Goal: Task Accomplishment & Management: Use online tool/utility

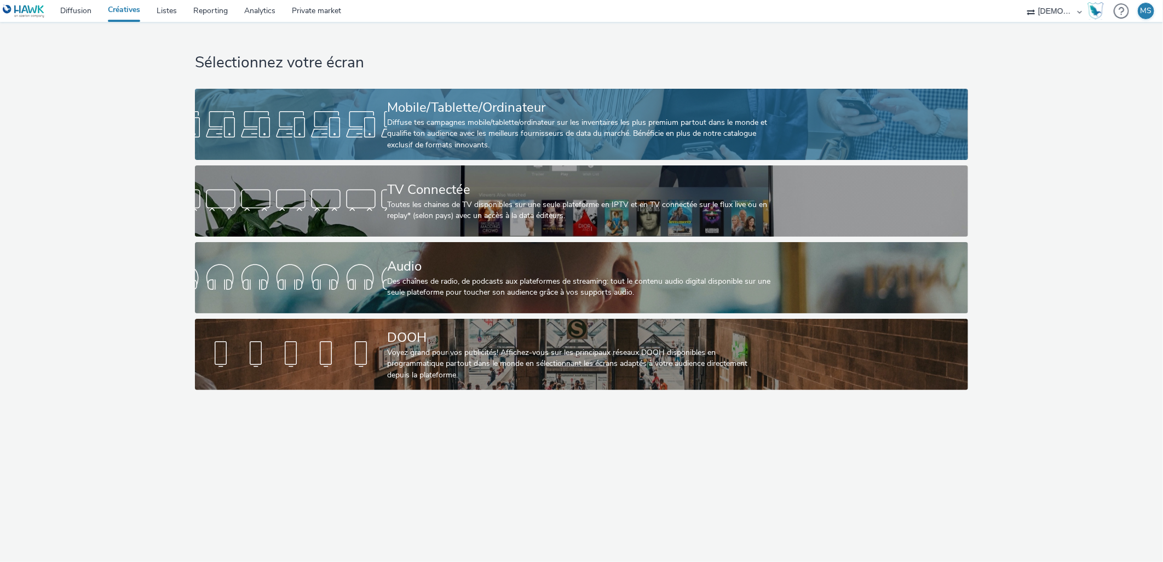
click at [528, 111] on div "Mobile/Tablette/Ordinateur" at bounding box center [579, 107] width 384 height 19
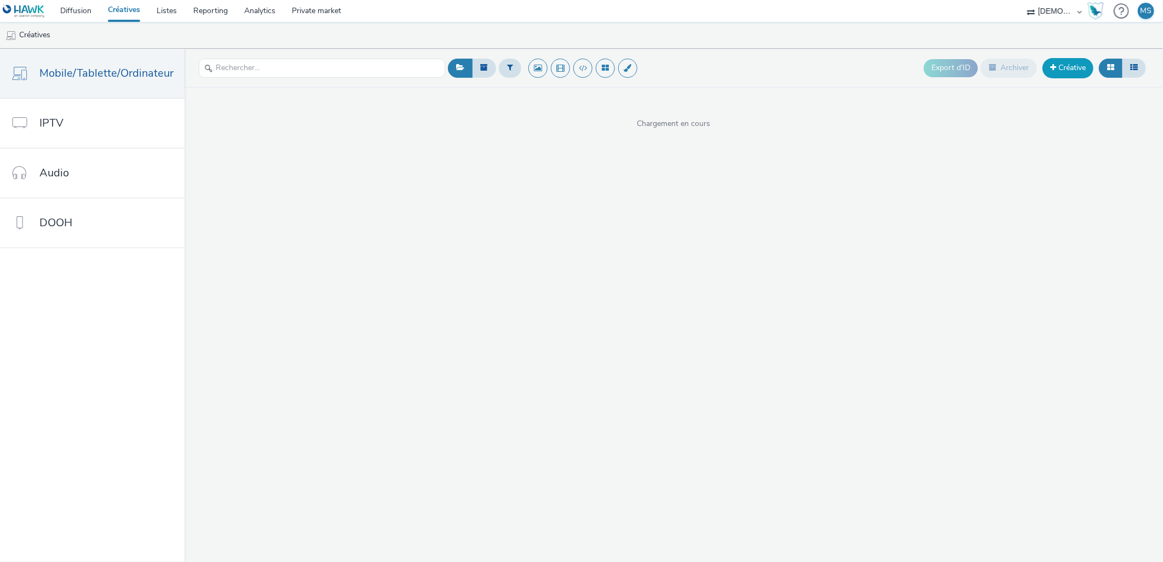
click at [1084, 67] on link "Créative" at bounding box center [1067, 68] width 51 height 20
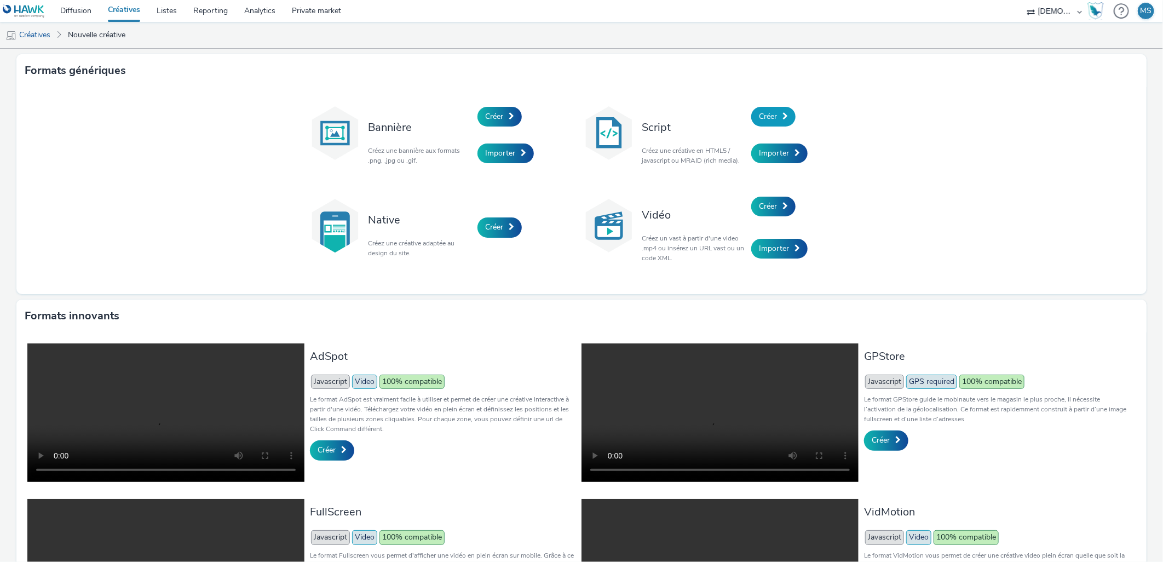
click at [768, 114] on span "Créer" at bounding box center [768, 116] width 18 height 10
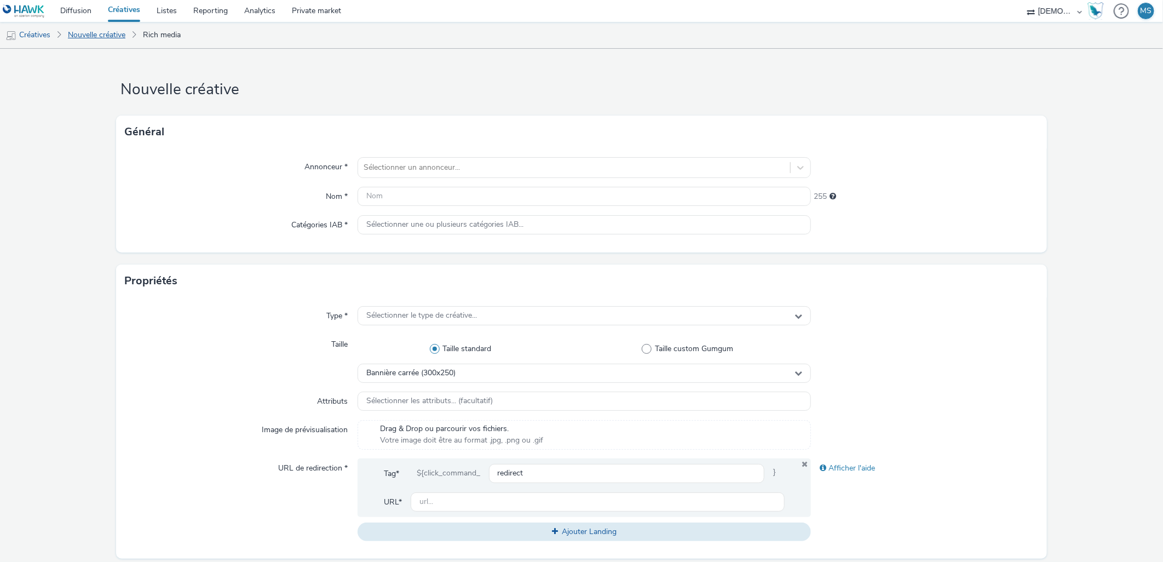
click at [101, 36] on link "Nouvelle créative" at bounding box center [96, 35] width 68 height 26
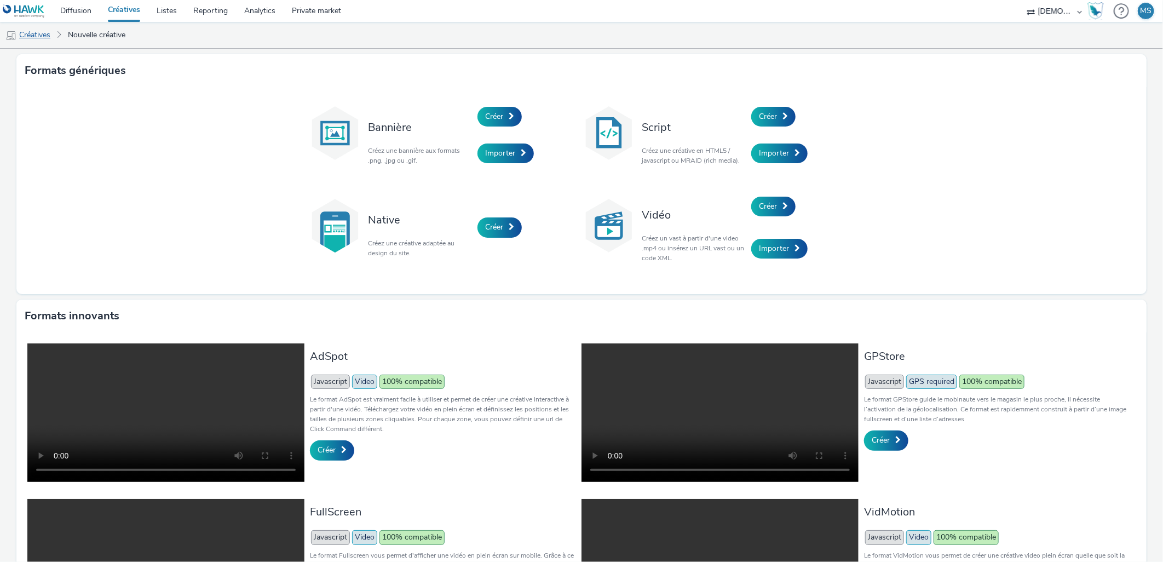
click at [34, 31] on link "Créatives" at bounding box center [28, 35] width 56 height 26
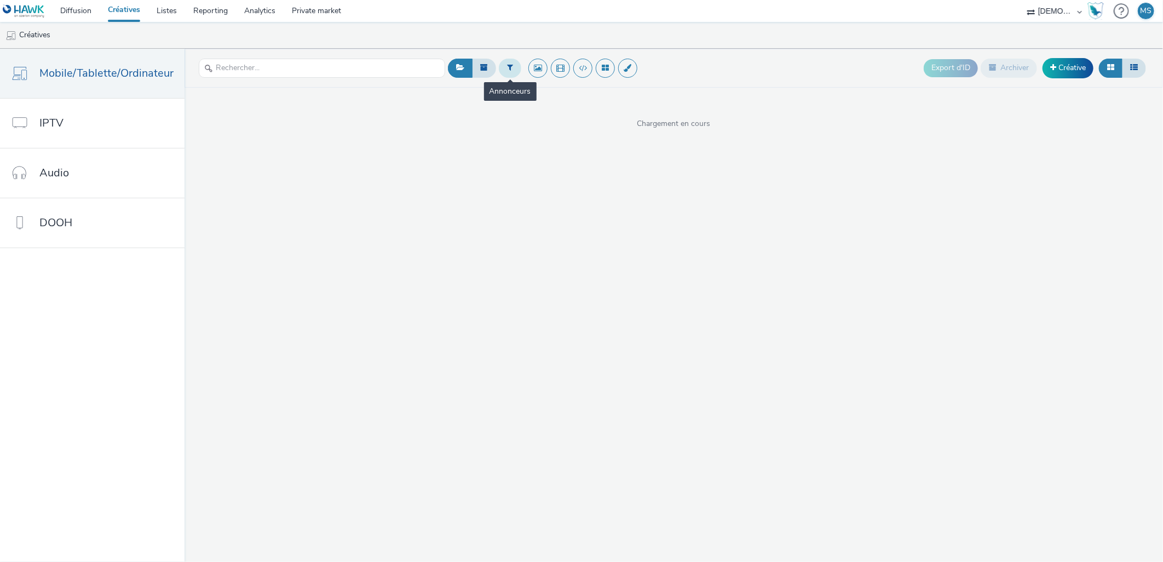
click at [511, 68] on button at bounding box center [510, 68] width 22 height 19
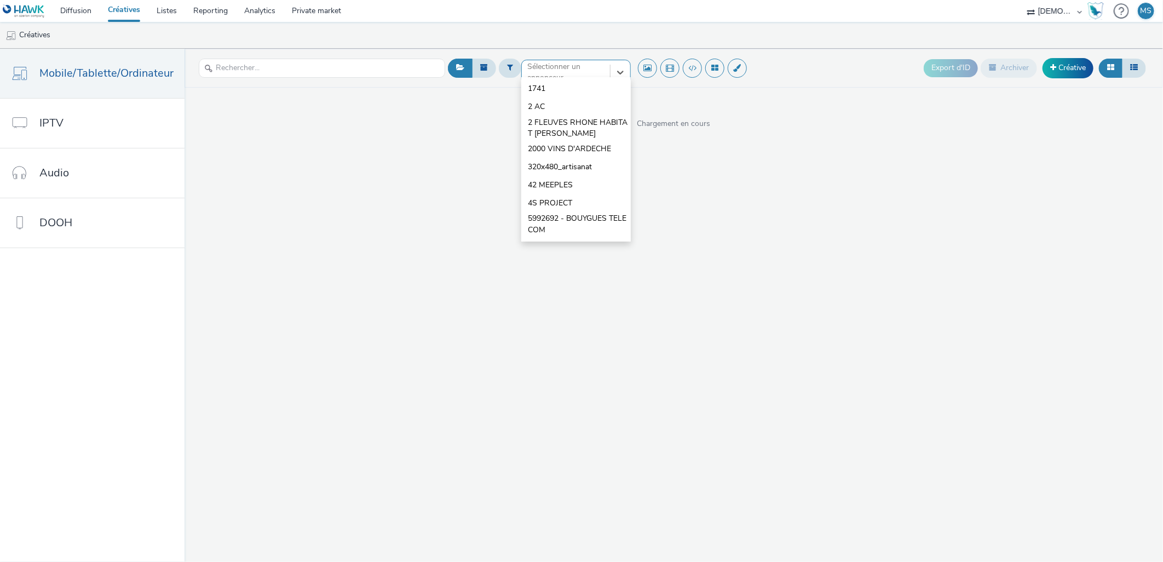
click at [562, 77] on div "option 1741 focused, 1 of 10. 10 results available. Use Up and Down to choose o…" at bounding box center [575, 69] width 109 height 18
type input "sport lo"
click at [594, 89] on li "SPORT LOISIRS" at bounding box center [575, 88] width 109 height 18
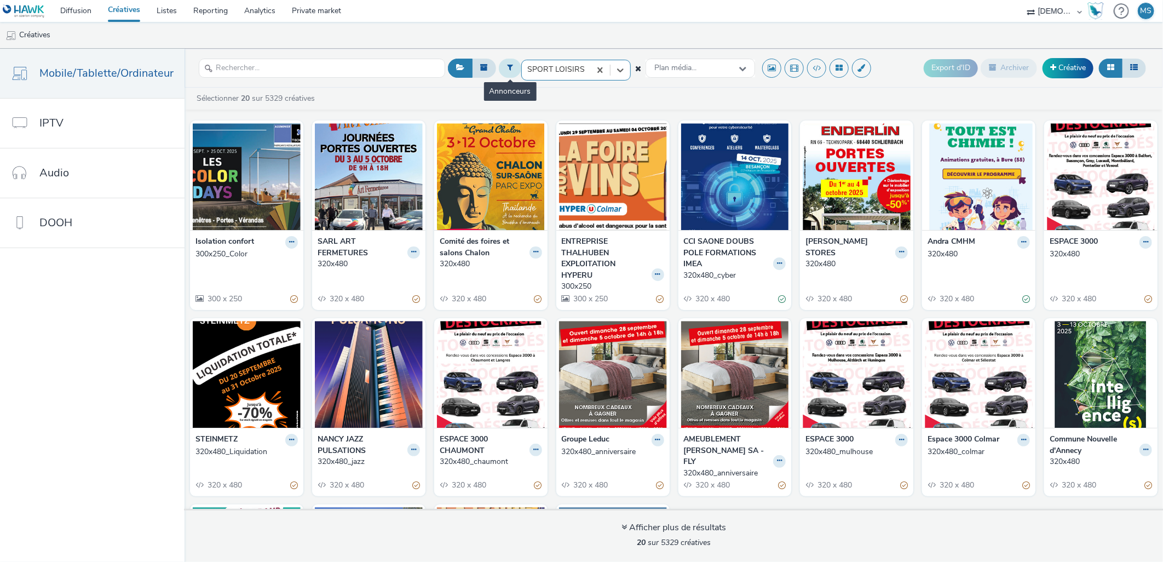
click at [507, 65] on icon at bounding box center [510, 67] width 6 height 8
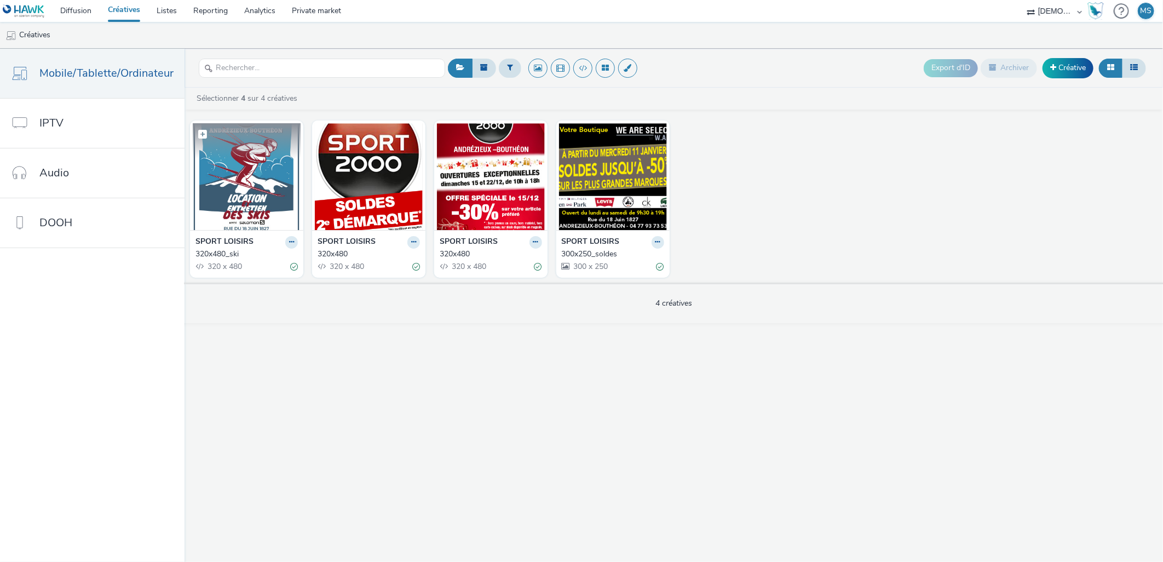
click at [256, 180] on img at bounding box center [247, 176] width 108 height 107
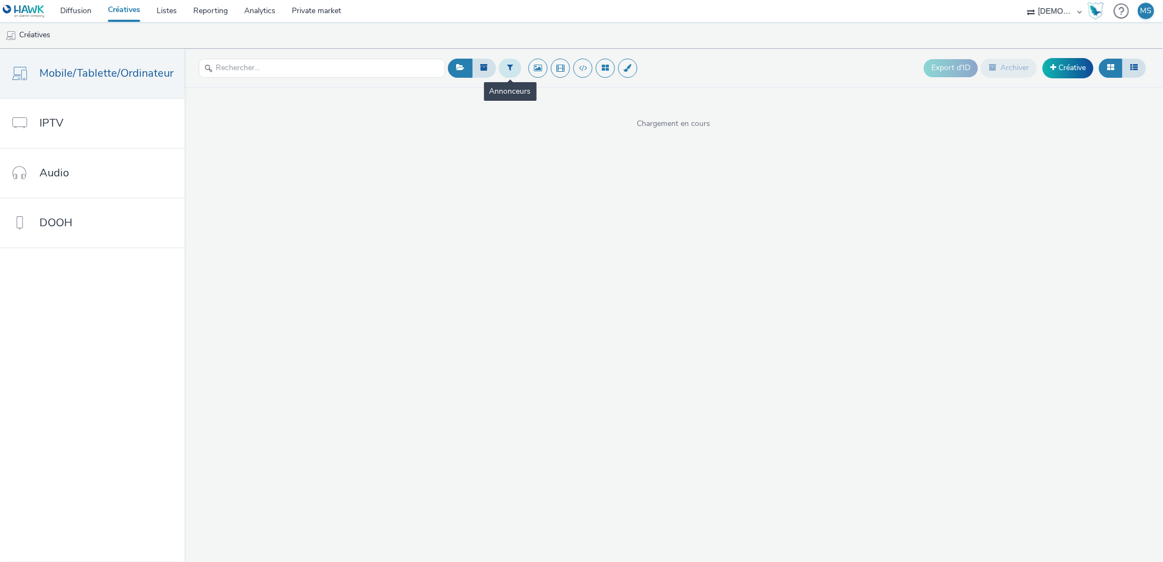
click at [512, 68] on button at bounding box center [510, 68] width 22 height 19
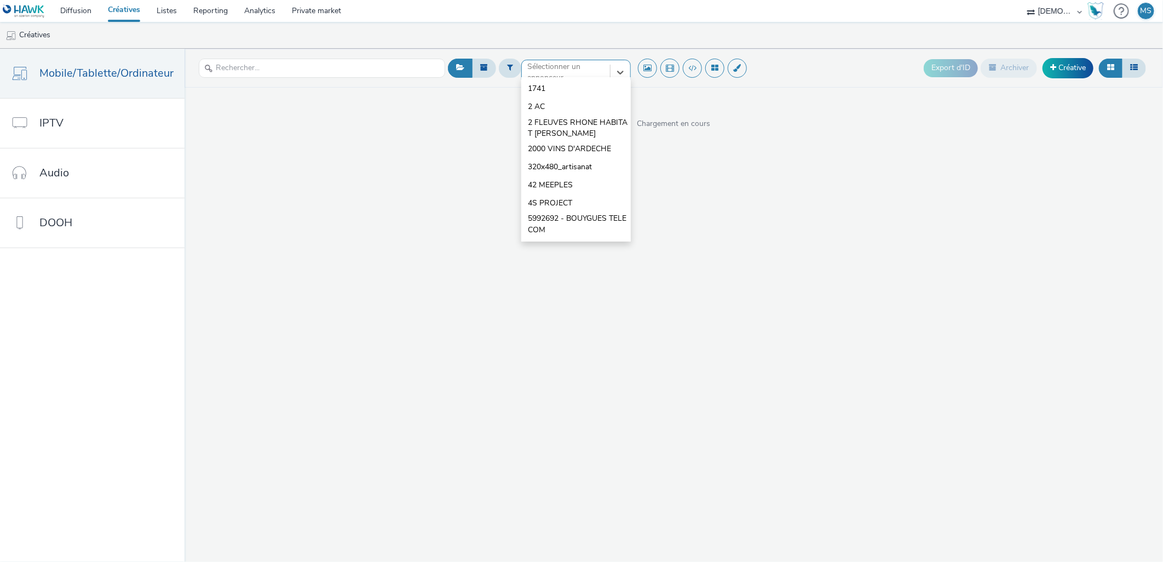
click at [558, 63] on div "Sélectionner un annonceur..." at bounding box center [565, 72] width 77 height 22
type input "sport l"
click at [569, 95] on li "SPORT LOISIRS" at bounding box center [575, 88] width 109 height 18
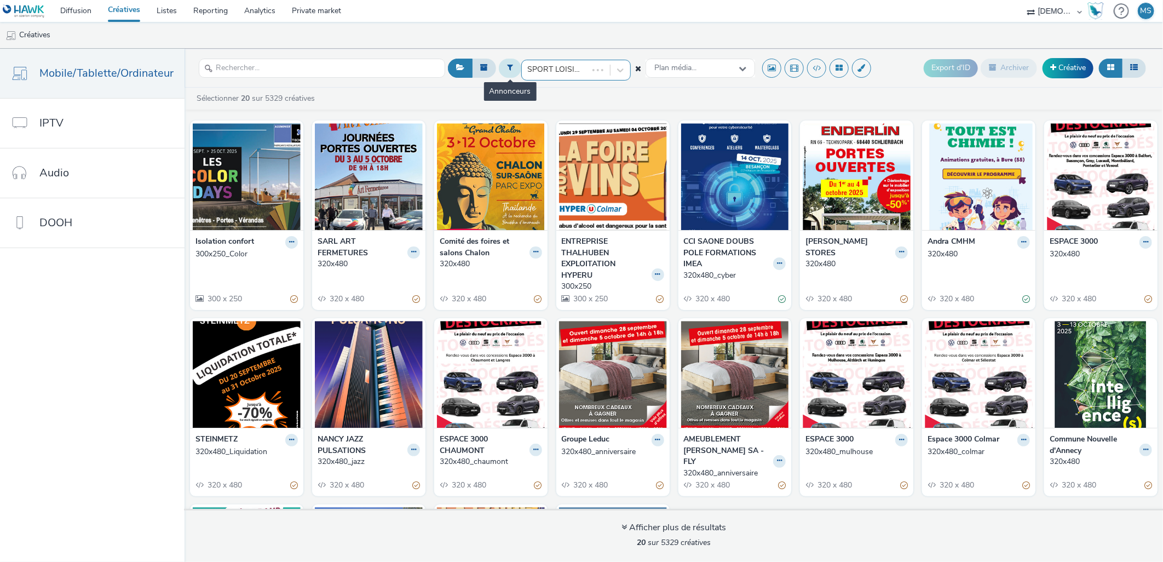
click at [500, 70] on button at bounding box center [510, 68] width 22 height 19
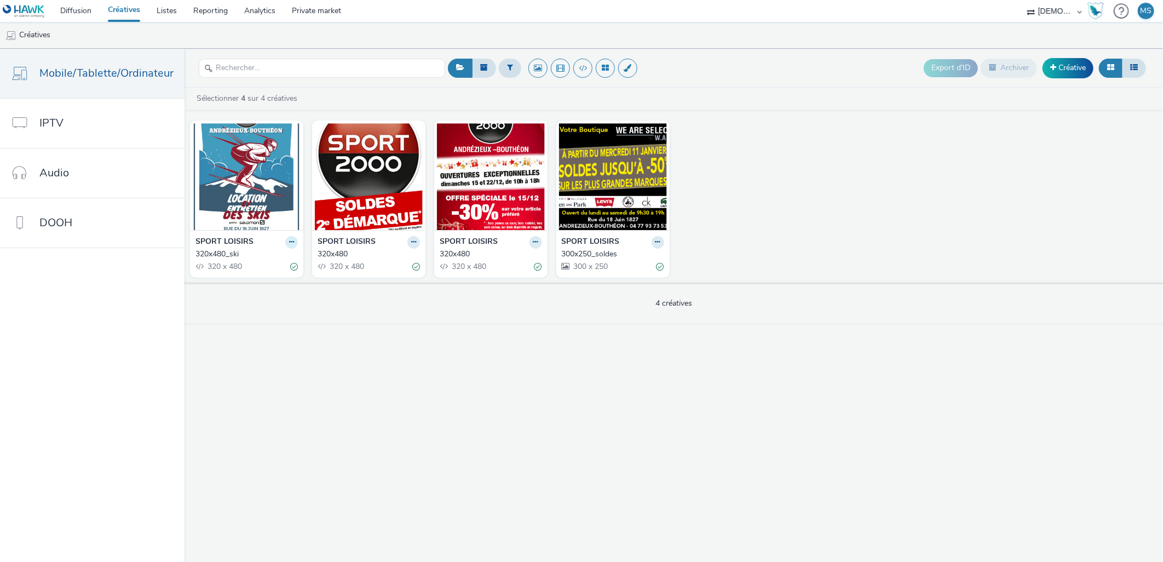
click at [289, 239] on icon at bounding box center [291, 242] width 5 height 7
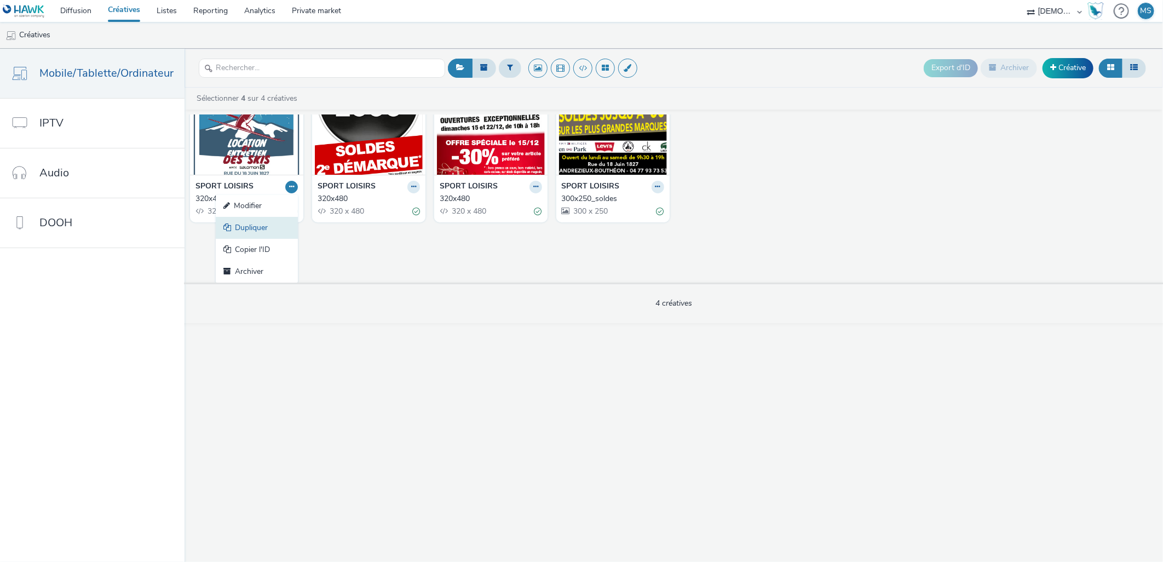
click at [267, 223] on link "Dupliquer" at bounding box center [257, 228] width 82 height 22
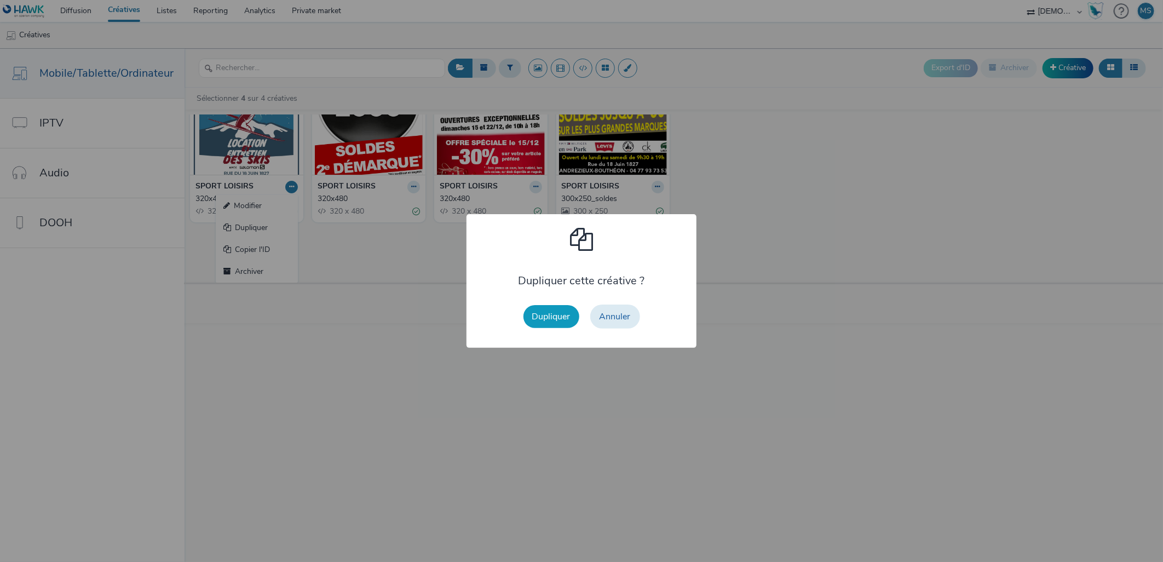
click at [557, 314] on button "Dupliquer" at bounding box center [551, 316] width 56 height 23
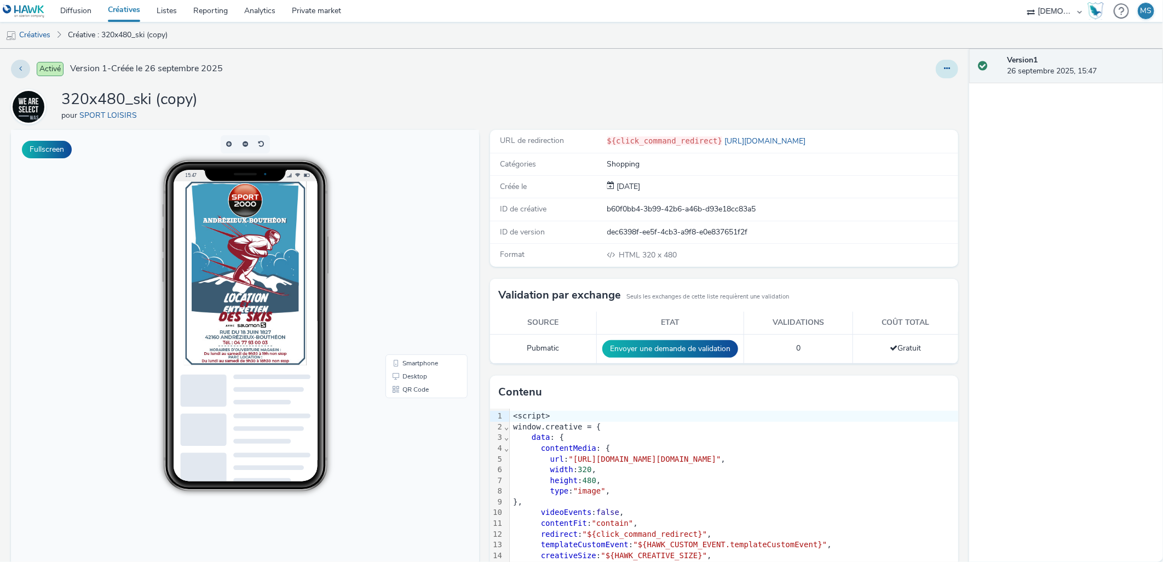
click at [935, 62] on button at bounding box center [946, 69] width 22 height 19
click at [933, 83] on link "Modifier" at bounding box center [917, 91] width 82 height 22
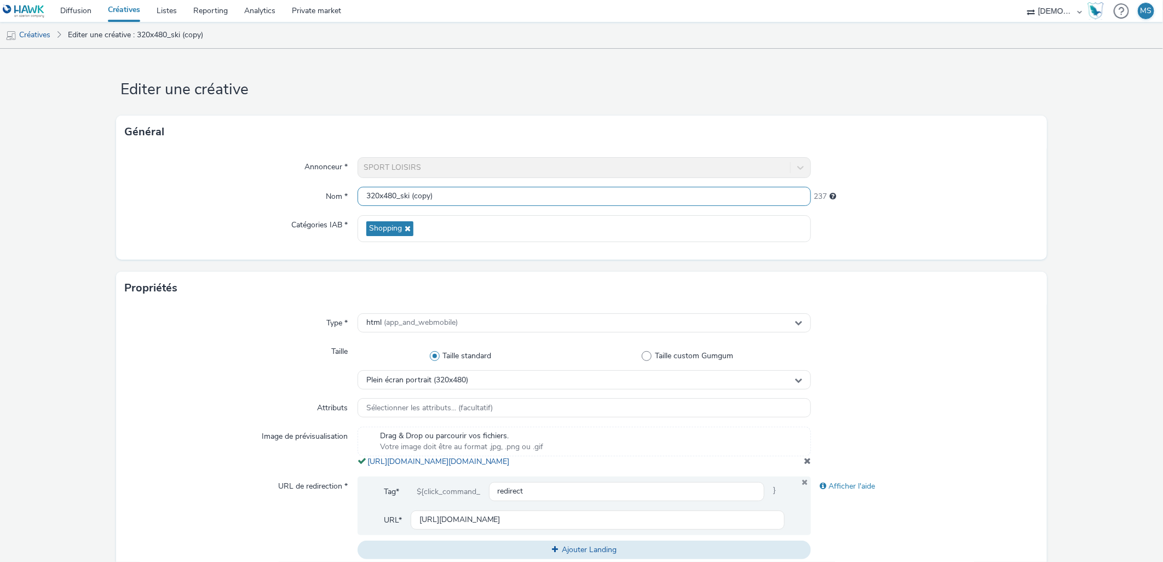
scroll to position [1, 0]
drag, startPoint x: 506, startPoint y: 195, endPoint x: 396, endPoint y: 197, distance: 110.6
click at [396, 197] on input "320x480_ski (copy)" at bounding box center [584, 196] width 454 height 19
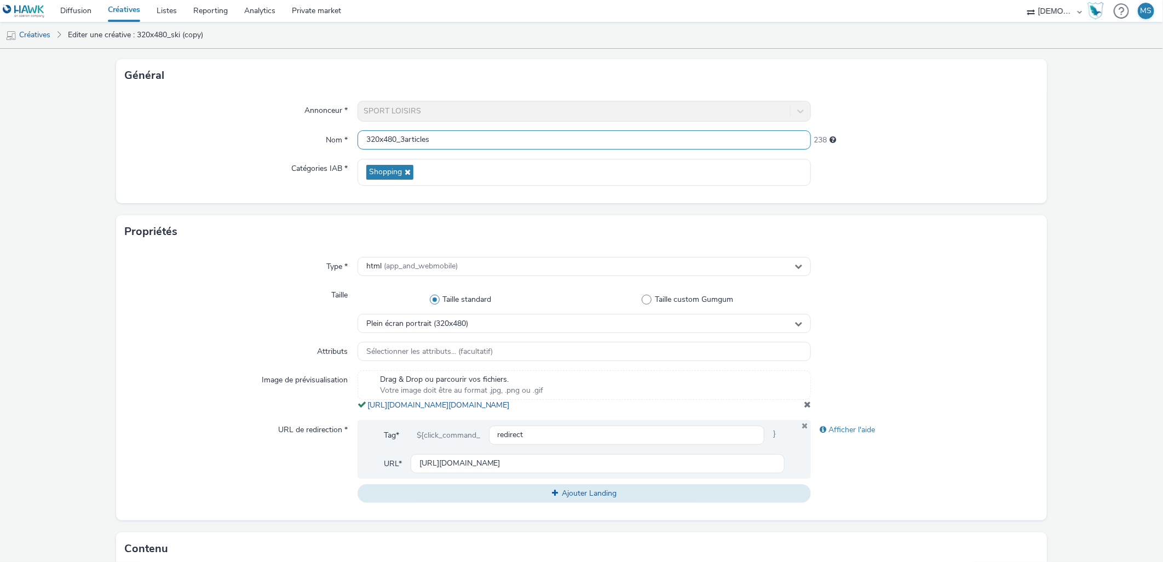
scroll to position [182, 0]
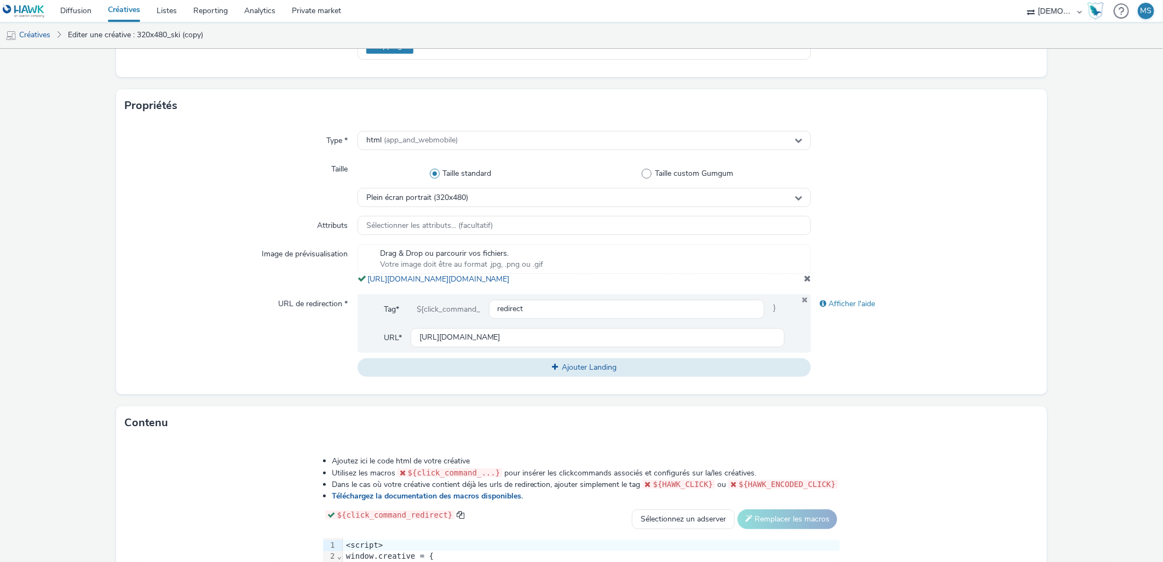
type input "320x480_3articles"
click at [811, 285] on div at bounding box center [924, 264] width 227 height 41
click at [803, 282] on span at bounding box center [806, 278] width 7 height 9
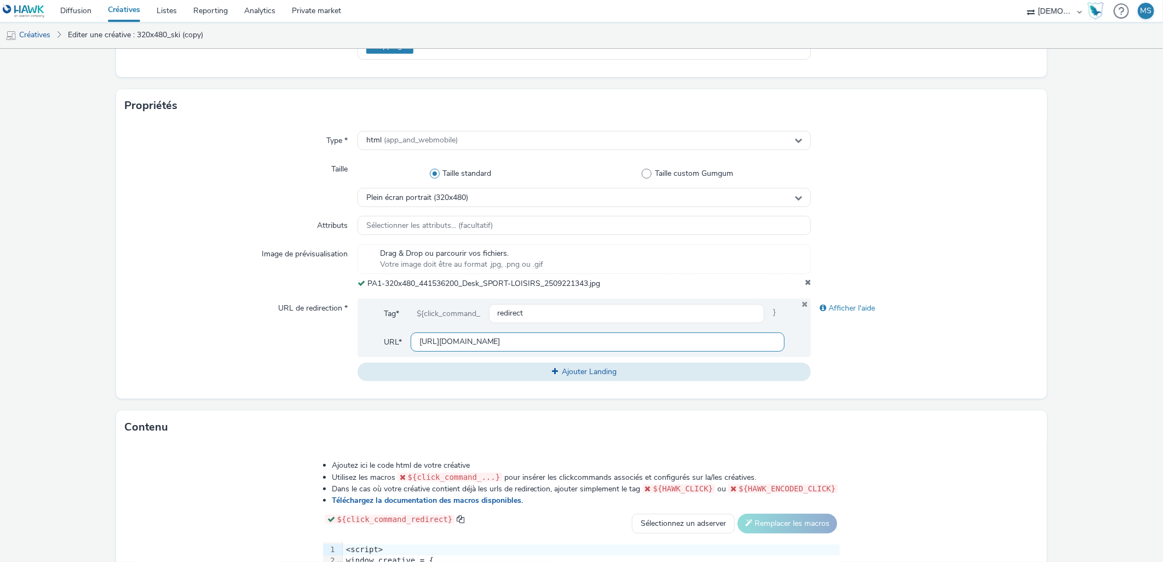
click at [521, 336] on input "[URL][DOMAIN_NAME]" at bounding box center [598, 341] width 374 height 19
paste input "[DOMAIN_NAME][URL]"
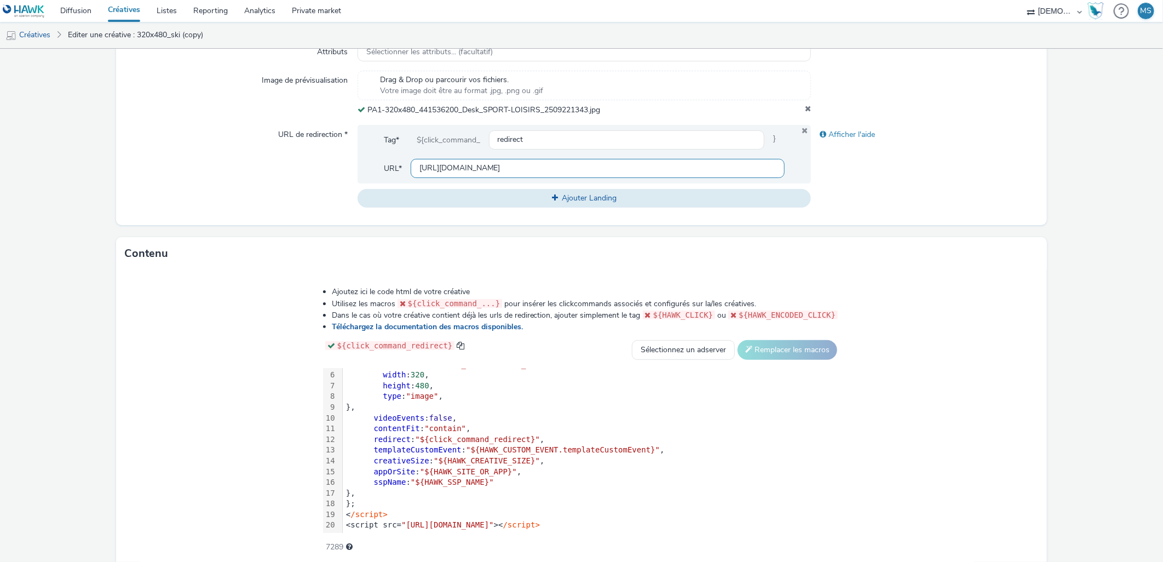
scroll to position [397, 0]
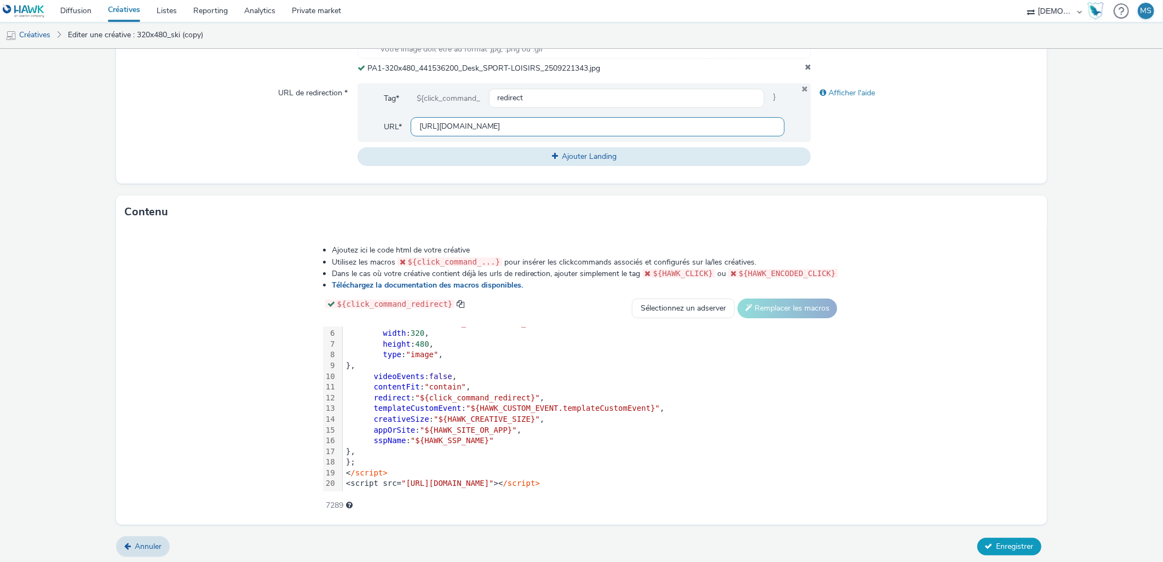
type input "[URL][DOMAIN_NAME]"
click at [996, 546] on span "Enregistrer" at bounding box center [1014, 546] width 37 height 10
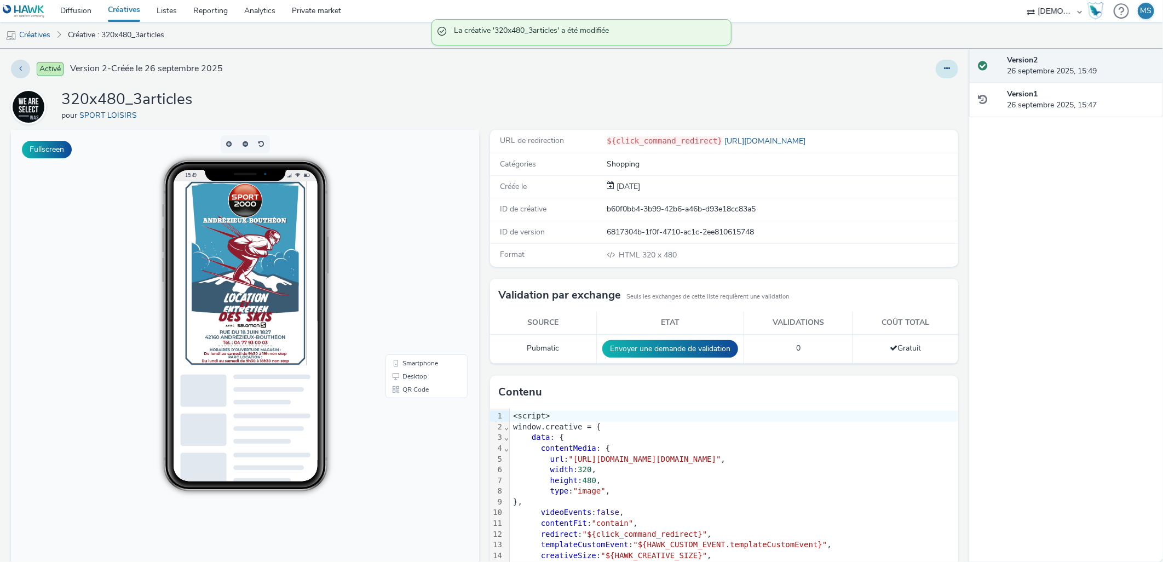
click at [944, 68] on icon at bounding box center [947, 69] width 6 height 8
click at [927, 88] on link "Modifier" at bounding box center [917, 91] width 82 height 22
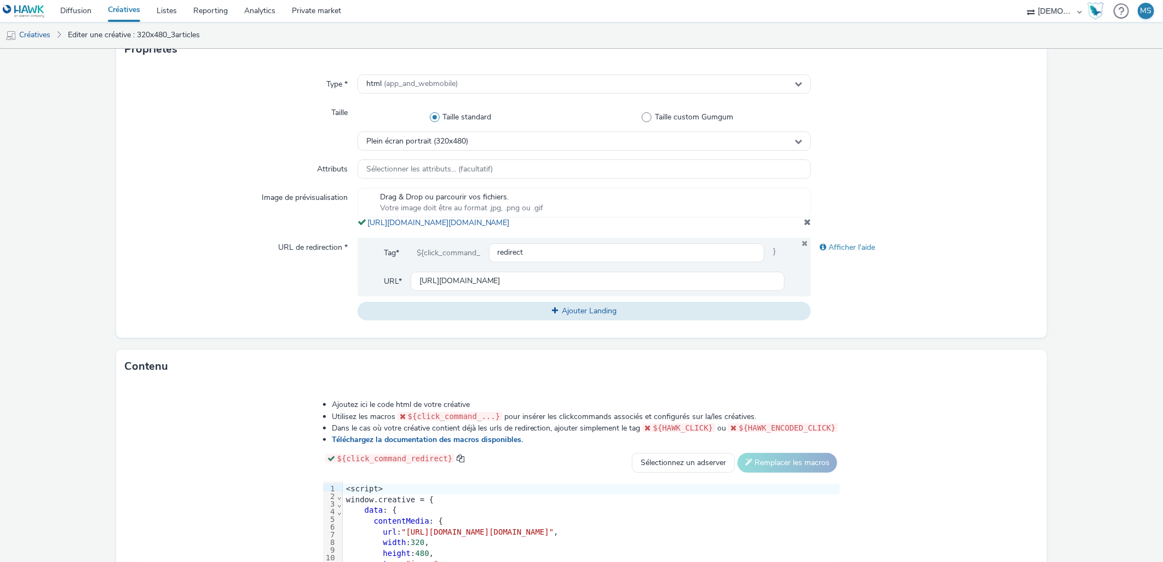
scroll to position [365, 0]
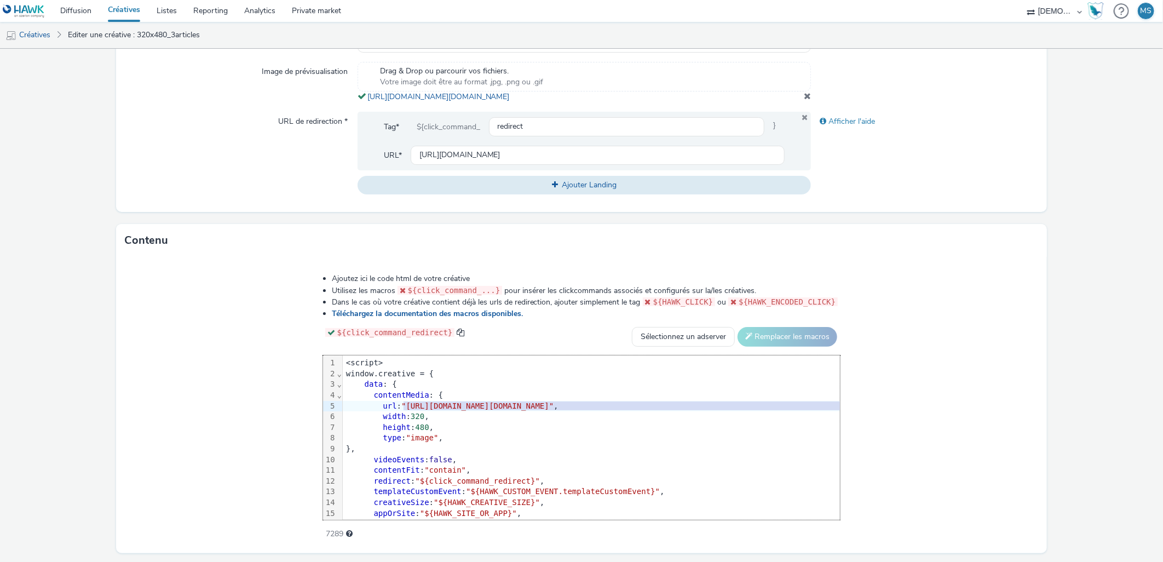
drag, startPoint x: 274, startPoint y: 412, endPoint x: 943, endPoint y: 409, distance: 669.4
click at [553, 409] on span ""[URL][DOMAIN_NAME][DOMAIN_NAME]"" at bounding box center [477, 405] width 152 height 9
